Goal: Transaction & Acquisition: Book appointment/travel/reservation

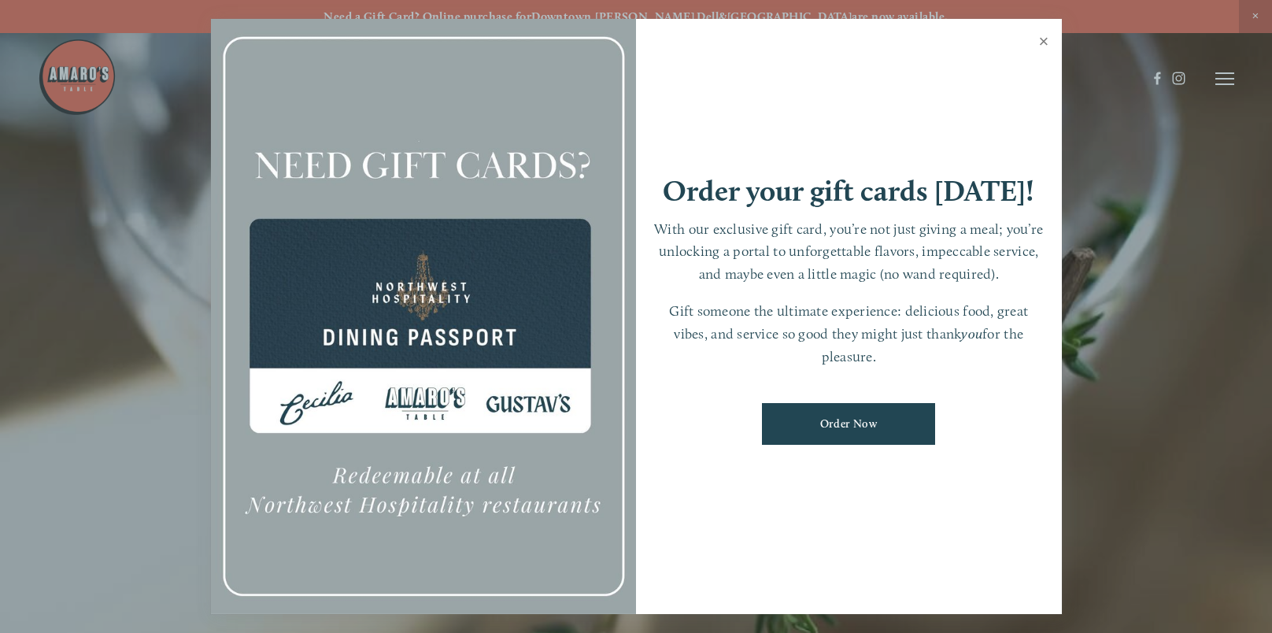
click at [1046, 39] on link "Close" at bounding box center [1044, 43] width 31 height 44
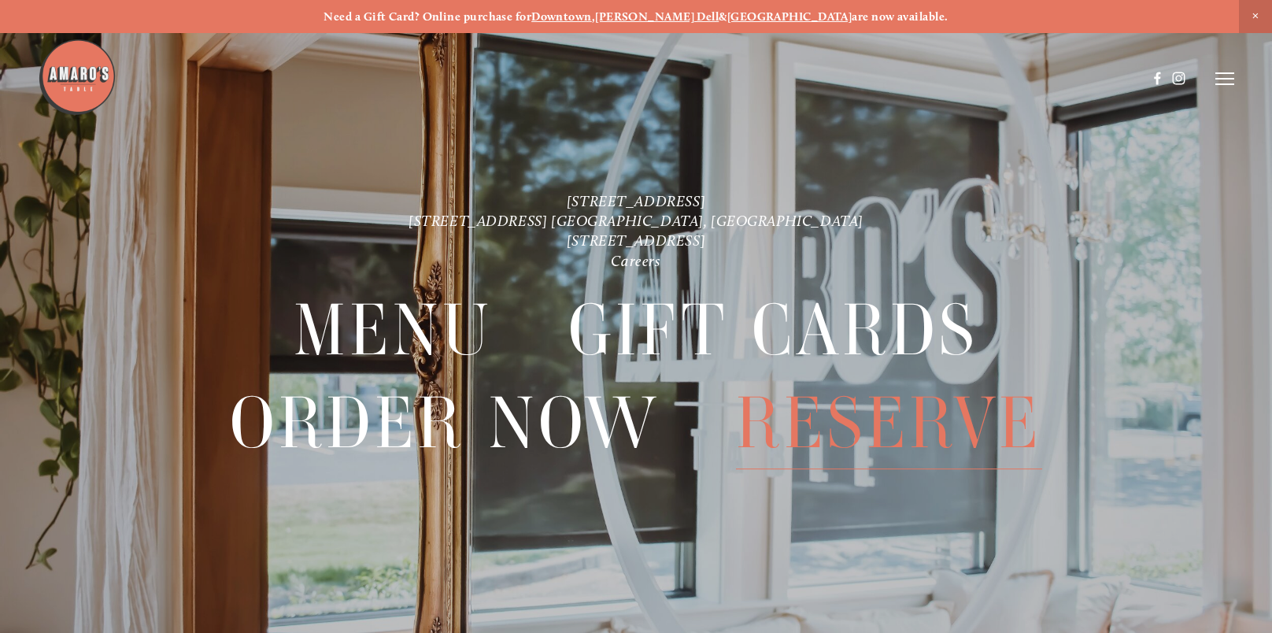
click at [857, 426] on span "Reserve" at bounding box center [889, 423] width 306 height 92
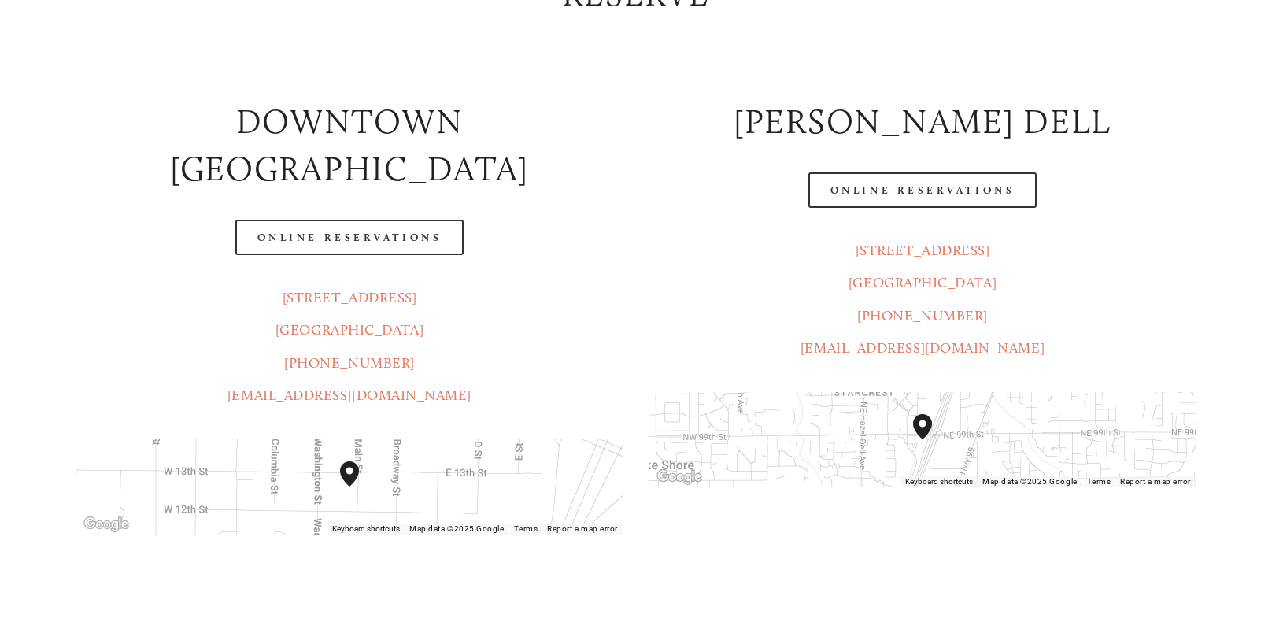
scroll to position [315, 0]
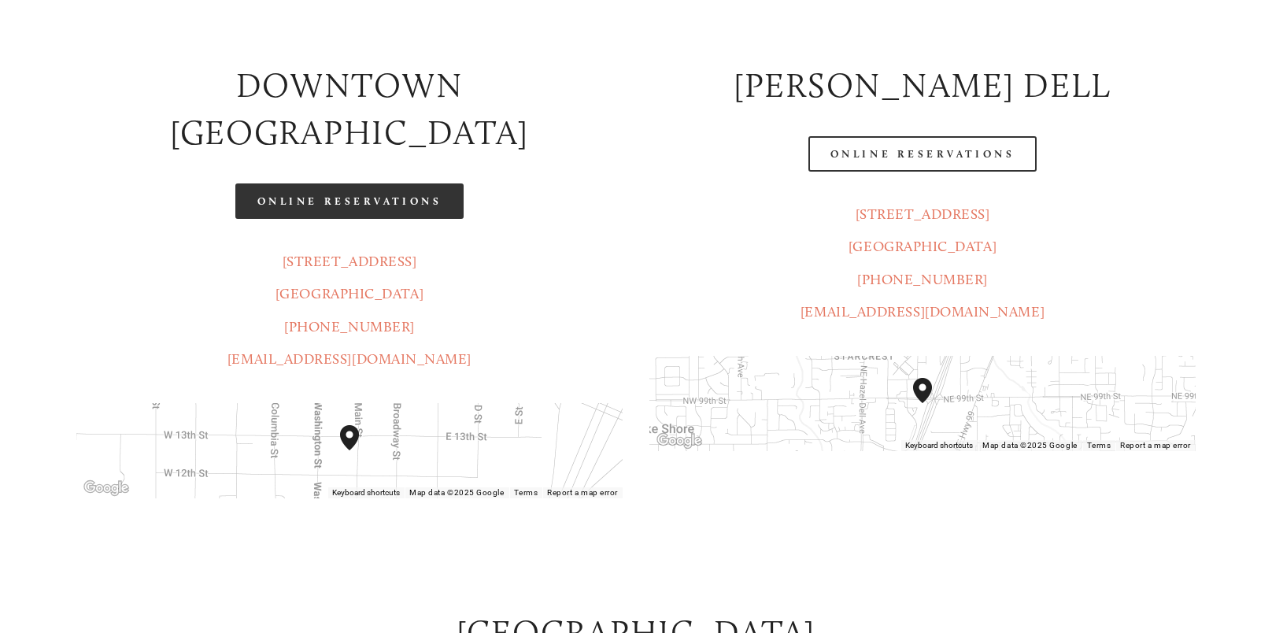
click at [351, 183] on link "Online Reservations" at bounding box center [349, 200] width 228 height 35
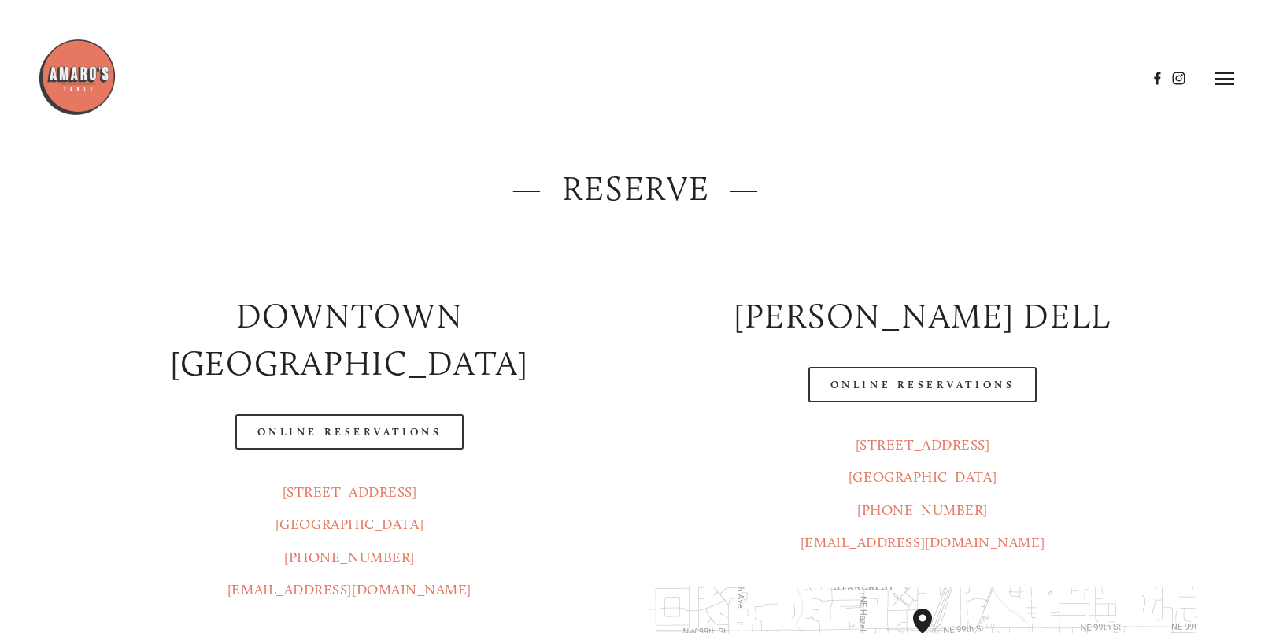
scroll to position [0, 0]
